Goal: Task Accomplishment & Management: Manage account settings

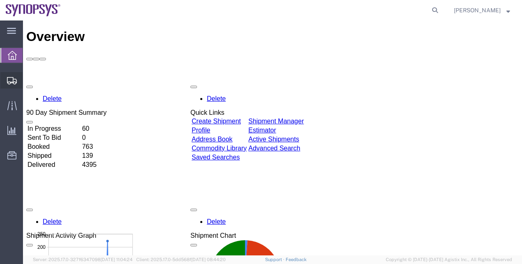
click at [0, 0] on span "Shipment Manager" at bounding box center [0, 0] width 0 height 0
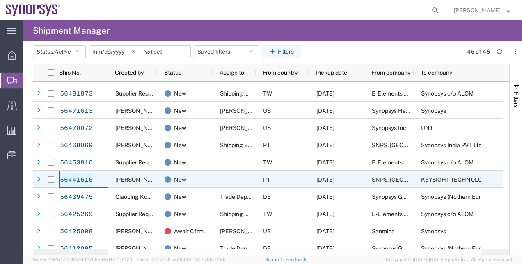
click at [89, 179] on link "56441516" at bounding box center [77, 180] width 34 height 13
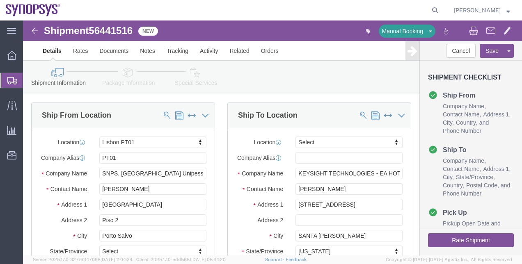
select select "63152"
select select
click button "Rate Shipment"
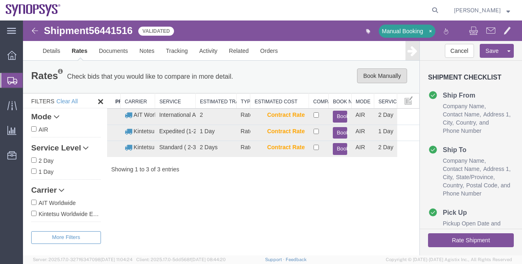
click at [374, 81] on button "Book Manually" at bounding box center [382, 76] width 50 height 15
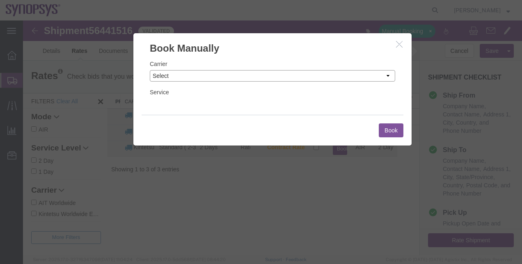
click at [183, 70] on select "Select Add New Carrier (and default service) AIT Worldwide Aerly Bird Alfaloc D…" at bounding box center [272, 75] width 245 height 11
select select "19953"
click at [150, 70] on select "Select Add New Carrier (and default service) AIT Worldwide Aerly Bird Alfaloc D…" at bounding box center [272, 75] width 245 height 11
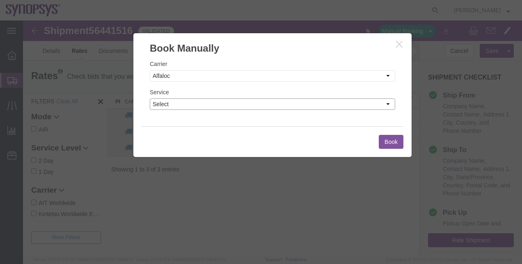
click at [199, 106] on select "Select Air Freight LTL Ocean Small Package Truckload" at bounding box center [272, 104] width 245 height 11
select select "37724"
click at [150, 99] on select "Select Air Freight LTL Ocean Small Package Truckload" at bounding box center [272, 104] width 245 height 11
click at [384, 140] on button "Book" at bounding box center [391, 142] width 25 height 14
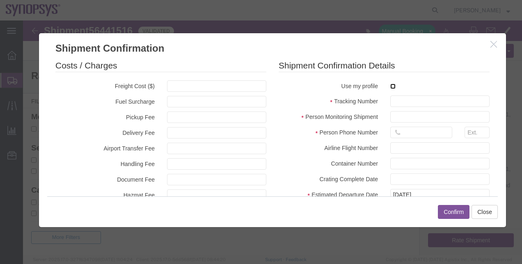
click at [390, 85] on input "checkbox" at bounding box center [392, 86] width 5 height 5
checkbox input "true"
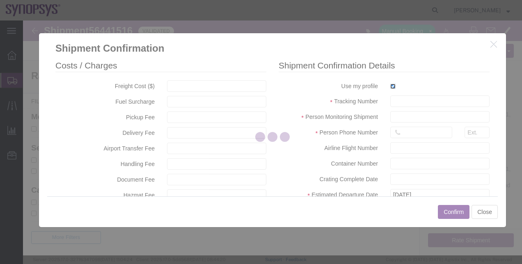
type input "[PERSON_NAME]"
type input "00351211251025"
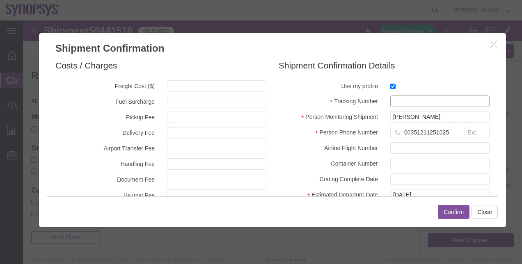
paste input "30842033"
click at [394, 99] on input "30842033" at bounding box center [439, 101] width 99 height 11
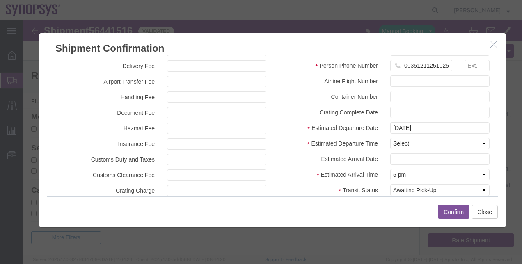
type input "30842033"
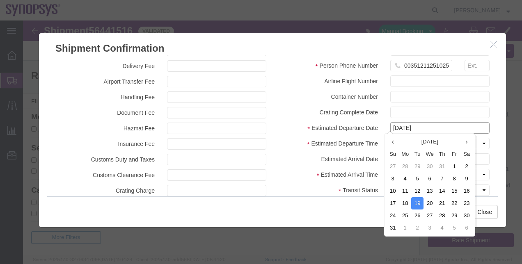
click at [442, 123] on input "[DATE]" at bounding box center [439, 127] width 99 height 11
click at [406, 190] on td "11" at bounding box center [405, 191] width 12 height 12
type input "[DATE]"
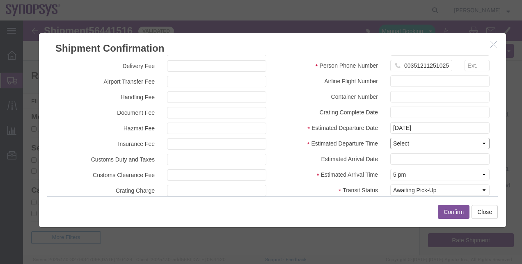
click at [401, 142] on select "Select Midnight 1 am 2 am 3 am 4 am 5 am 6 am 7 am 8 am 9 am 10 am 11 am 12 Noo…" at bounding box center [439, 143] width 99 height 11
select select "1400"
click at [390, 138] on select "Select Midnight 1 am 2 am 3 am 4 am 5 am 6 am 7 am 8 am 9 am 10 am 11 am 12 Noo…" at bounding box center [439, 143] width 99 height 11
click at [441, 158] on input "text" at bounding box center [439, 159] width 99 height 11
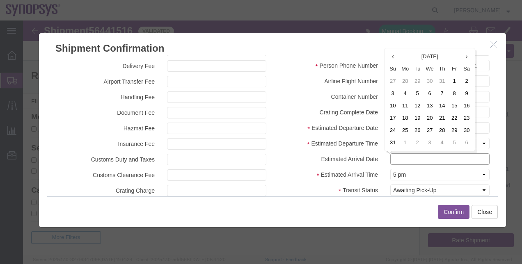
click at [461, 159] on input "text" at bounding box center [439, 159] width 99 height 11
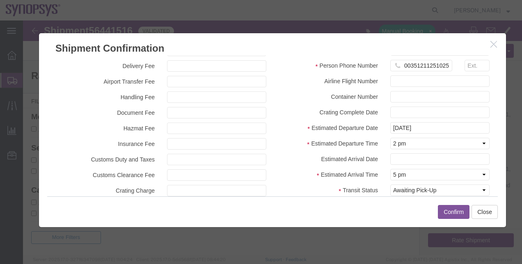
click at [491, 167] on div "Shipment Confirmation Details Use my profile Tracking Number 30842033 Person Mo…" at bounding box center [384, 97] width 223 height 208
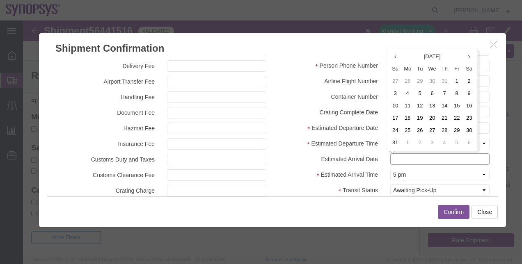
click at [459, 157] on input "text" at bounding box center [439, 159] width 99 height 11
click at [444, 131] on td "28" at bounding box center [444, 130] width 12 height 12
type input "[DATE]"
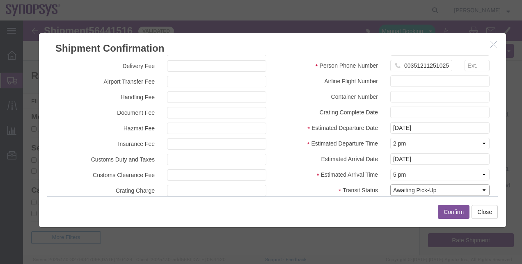
click at [463, 190] on select "Select Arrival Notice Available Arrival Notice Imported Arrive at Delivery Loca…" at bounding box center [439, 190] width 99 height 11
select select "PICKEDUP"
click at [390, 185] on select "Select Arrival Notice Available Arrival Notice Imported Arrive at Delivery Loca…" at bounding box center [439, 190] width 99 height 11
click at [445, 211] on button "Confirm" at bounding box center [454, 212] width 32 height 14
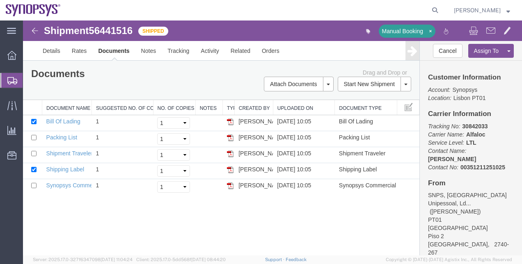
click at [0, 0] on span "Shipment Manager" at bounding box center [0, 0] width 0 height 0
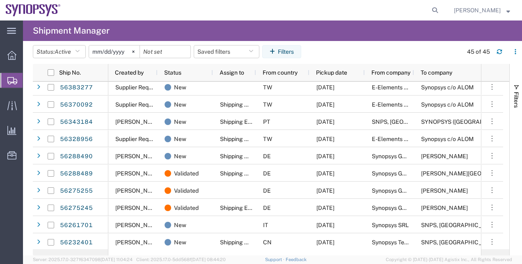
scroll to position [550, 0]
